Goal: Find specific page/section: Find specific page/section

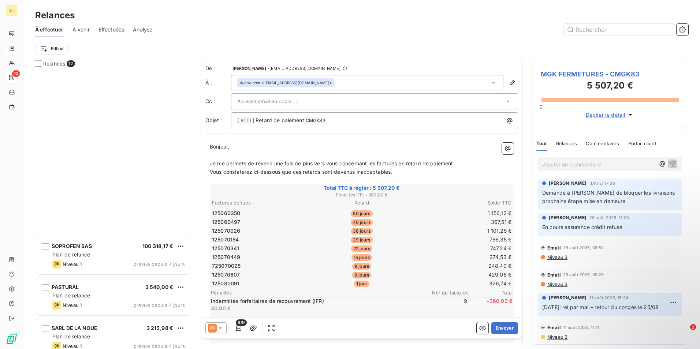
scroll to position [272, 151]
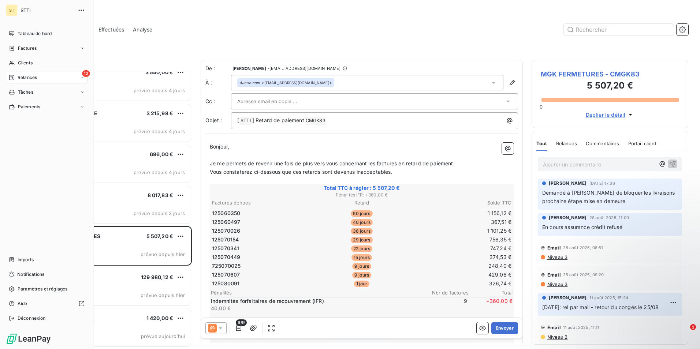
drag, startPoint x: 27, startPoint y: 63, endPoint x: 83, endPoint y: 54, distance: 55.9
click at [27, 63] on span "Clients" at bounding box center [25, 63] width 15 height 7
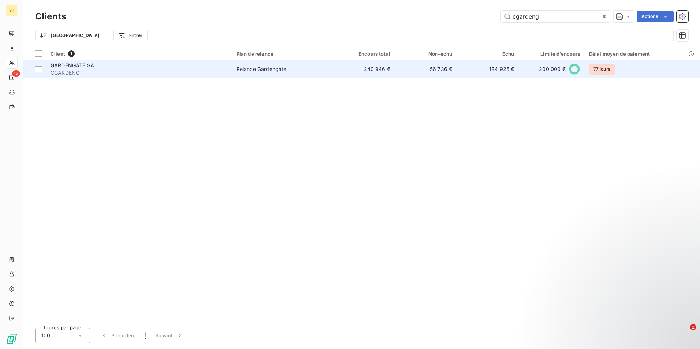
type input "cgardeng"
click at [168, 68] on div "GARDENGATE SA" at bounding box center [138, 65] width 177 height 7
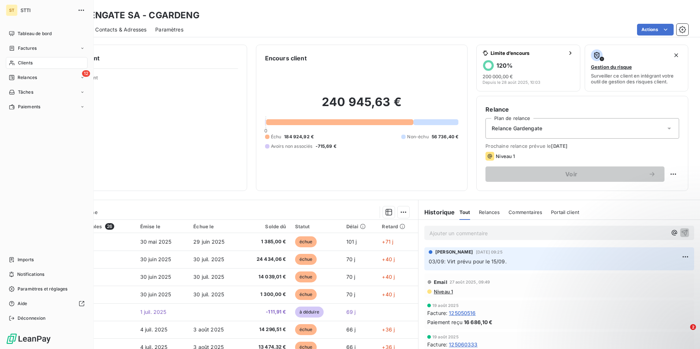
click at [30, 64] on span "Clients" at bounding box center [25, 63] width 15 height 7
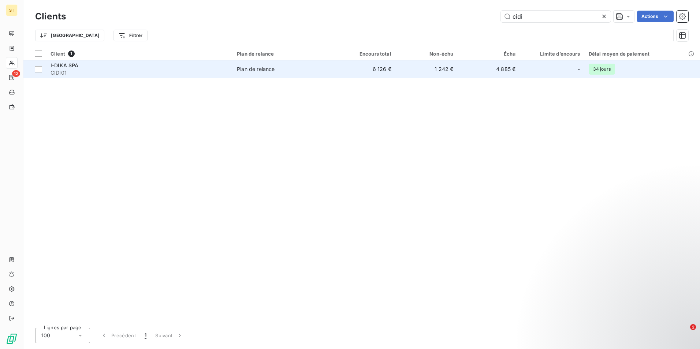
type input "cidi"
click at [254, 64] on td "Plan de relance" at bounding box center [282, 69] width 101 height 18
